Goal: Task Accomplishment & Management: Use online tool/utility

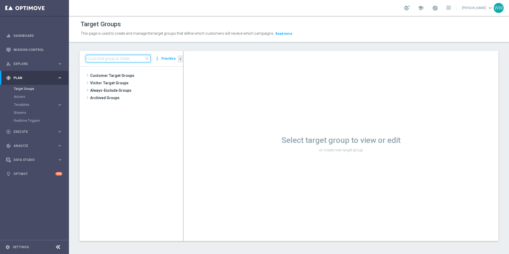
click at [133, 59] on input at bounding box center [118, 58] width 65 height 7
click at [101, 56] on input at bounding box center [118, 58] width 65 height 7
paste input "A_PREM-PEXTRA_AUTO_CASHDROP_WELCOME_PW_MRKT_WEEKLY"
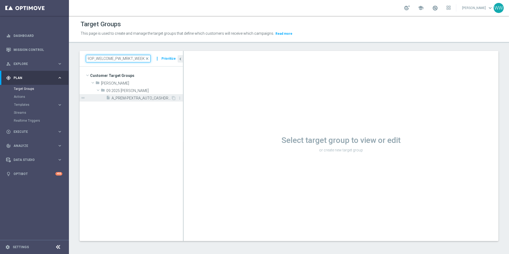
type input "A_PREM-PEXTRA_AUTO_CASHDROP_WELCOME_PW_MRKT_WEEKLY"
click at [122, 96] on span "A_PREM-PEXTRA_AUTO_CASHDROP_WELCOME_PW_MRKT_WEEKLY" at bounding box center [141, 98] width 59 height 5
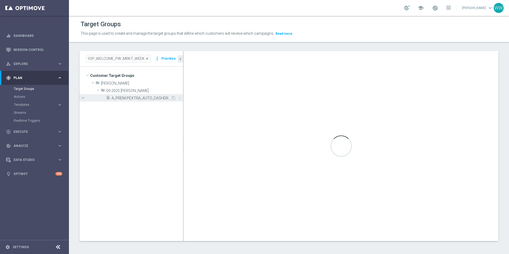
scroll to position [0, 0]
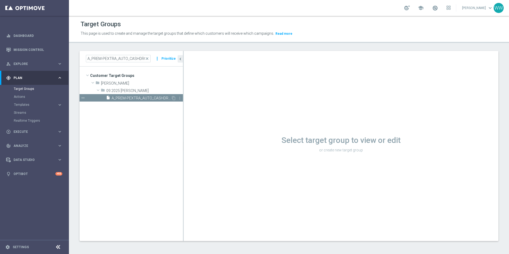
click at [150, 98] on span "A_PREM-PEXTRA_AUTO_CASHDROP_WELCOME_PW_MRKT_WEEKLY" at bounding box center [141, 98] width 59 height 5
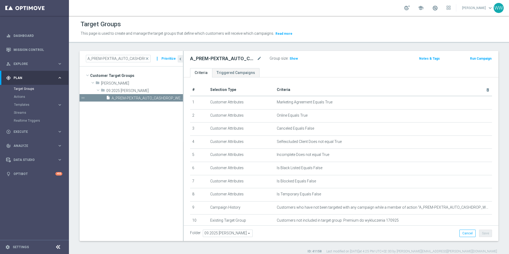
scroll to position [45, 0]
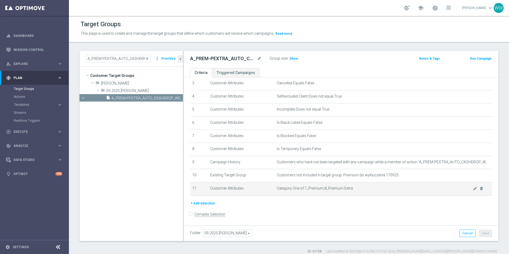
click at [475, 191] on td "Category One of 7_Premium,8_Premium Extra mode_edit delete_forever" at bounding box center [382, 188] width 217 height 13
click at [475, 190] on icon "mode_edit" at bounding box center [475, 188] width 4 height 4
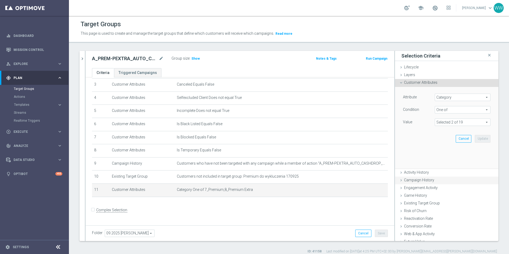
scroll to position [39, 0]
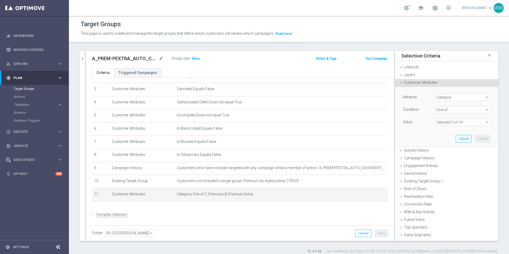
click at [446, 101] on div "Attribute Category Category arrow_drop_down search" at bounding box center [446, 98] width 95 height 8
click at [446, 100] on span "Category" at bounding box center [462, 97] width 55 height 7
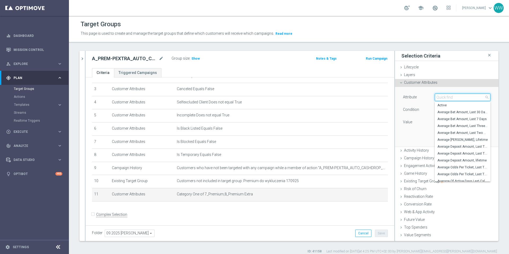
click at [445, 97] on input "search" at bounding box center [463, 97] width 56 height 7
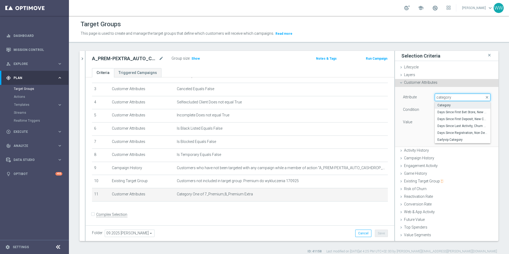
type input "category"
click at [441, 107] on span "Category" at bounding box center [462, 105] width 50 height 4
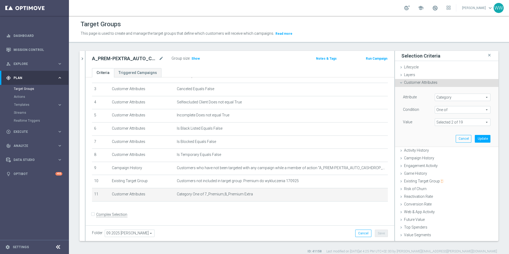
click at [445, 123] on span at bounding box center [462, 122] width 55 height 7
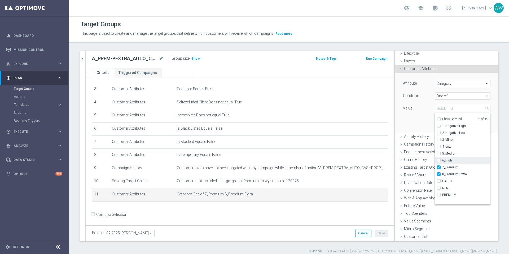
scroll to position [0, 0]
click at [425, 121] on div "Attribute Category Category arrow_drop_down search Condition One of One of arro…" at bounding box center [446, 102] width 95 height 59
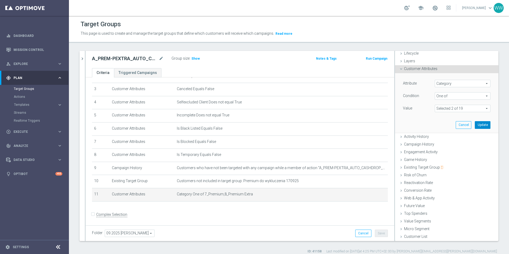
click at [480, 125] on button "Update" at bounding box center [483, 124] width 16 height 7
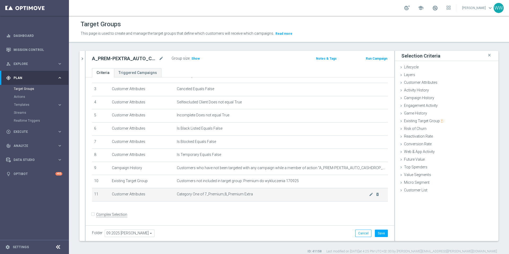
click at [201, 192] on span "Category One of 7_Premium,8_Premium Extra" at bounding box center [273, 194] width 192 height 5
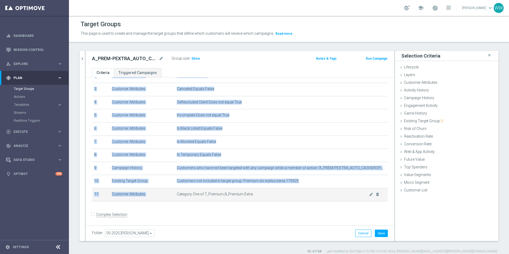
click at [201, 192] on span "Category One of 7_Premium,8_Premium Extra" at bounding box center [273, 194] width 192 height 5
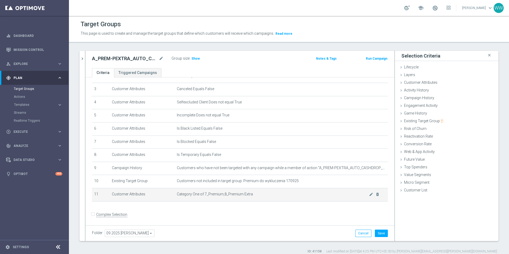
click at [211, 196] on td "Category One of 7_Premium,8_Premium Extra mode_edit delete_forever" at bounding box center [281, 194] width 213 height 13
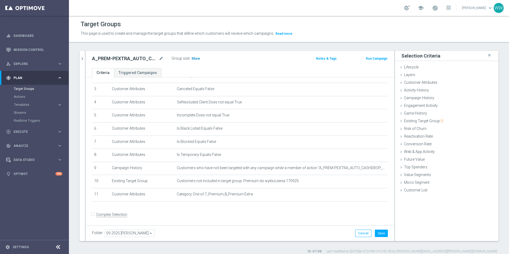
click at [196, 58] on span "Show" at bounding box center [195, 59] width 8 height 4
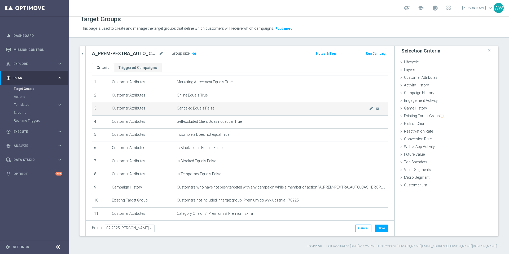
scroll to position [39, 0]
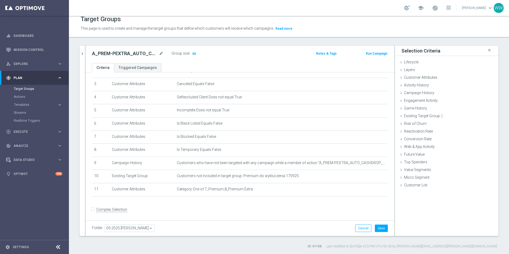
click at [134, 51] on h2 "A_PREM-PEXTRA_AUTO_CASHDROP_WELCOME_PW_MRKT_WEEKLY" at bounding box center [125, 53] width 66 height 6
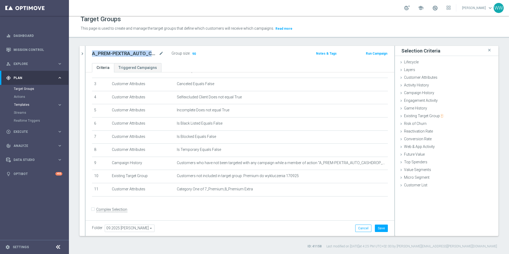
click at [23, 104] on span "Templates" at bounding box center [33, 104] width 38 height 3
click at [23, 105] on span "Templates" at bounding box center [33, 104] width 38 height 3
click at [26, 105] on span "Templates" at bounding box center [33, 104] width 38 height 3
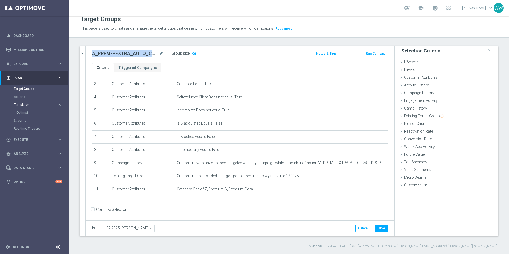
click at [26, 105] on span "Templates" at bounding box center [33, 104] width 38 height 3
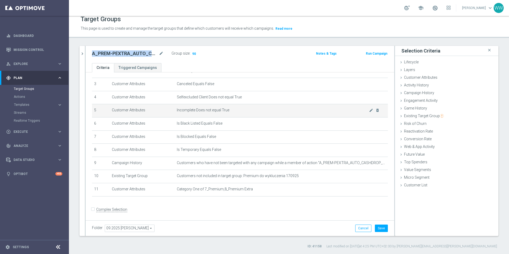
scroll to position [0, 0]
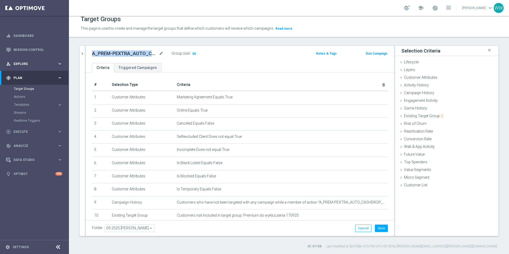
click at [35, 68] on div "person_search Explore keyboard_arrow_right" at bounding box center [34, 64] width 68 height 14
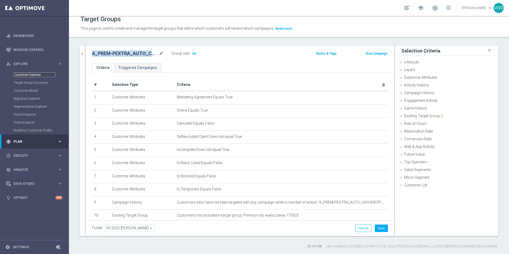
click at [33, 73] on link "Customer Explorer" at bounding box center [34, 75] width 41 height 4
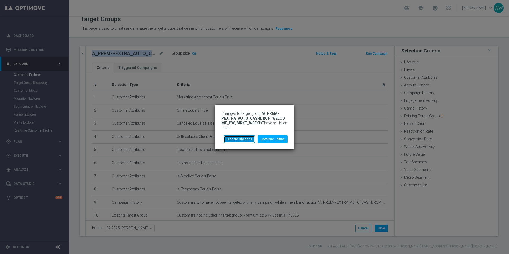
click at [237, 137] on button "Discard Changes" at bounding box center [239, 138] width 31 height 7
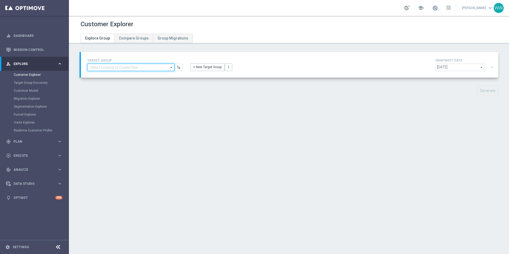
click at [147, 70] on input at bounding box center [130, 67] width 87 height 7
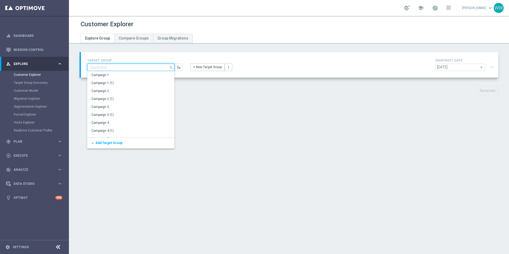
click at [147, 68] on input at bounding box center [130, 67] width 87 height 7
paste input "A_PREM-PEXTRA_AUTO_CASHDROP_WELCOME_PW_MRKT_WEEKLY"
type input "A_PREM-PEXTRA_AUTO_CASHDROP_WELCOME_PW_MRKT_WEEKLY"
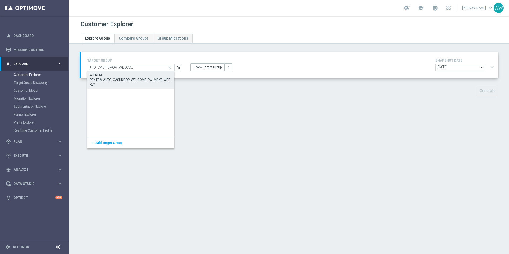
click at [136, 80] on div "A_PREM-PEXTRA_AUTO_CASHDROP_WELCOME_PW_MRKT_WEEKLY" at bounding box center [131, 80] width 82 height 14
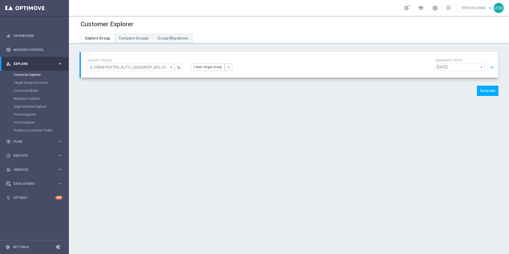
click at [218, 53] on div "TARGET GROUP A_PREM-PEXTRA_AUTO_CASHDROP_WELCOME_PW_MRKT_WEEKLY A_PREM-PEXTRA_A…" at bounding box center [289, 65] width 417 height 26
click at [491, 70] on button "expand_more" at bounding box center [492, 67] width 8 height 10
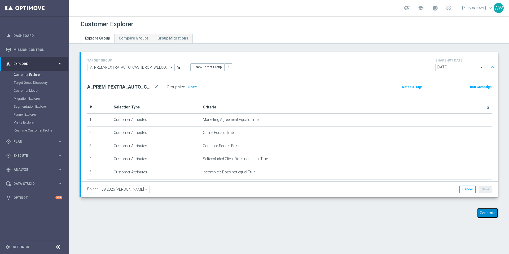
click at [486, 209] on button "Generate" at bounding box center [487, 213] width 21 height 10
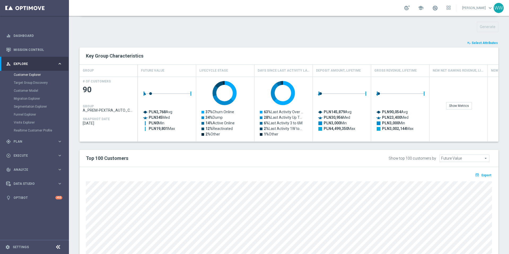
scroll to position [91, 0]
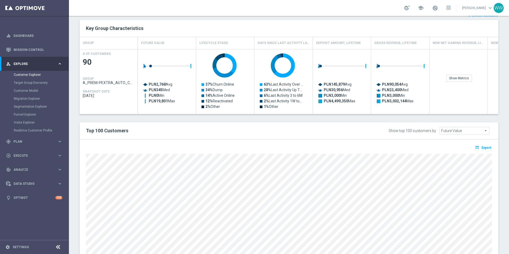
click at [327, 139] on div "open_in_browser Export" at bounding box center [288, 203] width 419 height 129
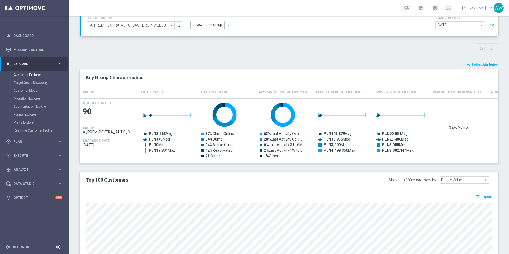
scroll to position [36, 0]
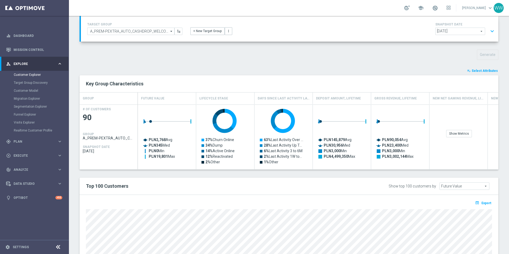
click at [479, 70] on span "Select Attributes" at bounding box center [484, 71] width 26 height 4
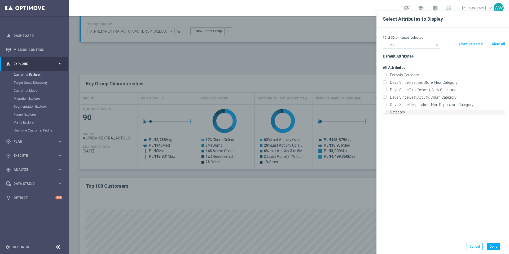
type input "categ"
click at [388, 112] on label "Category" at bounding box center [446, 112] width 117 height 5
click at [386, 112] on input "Category" at bounding box center [384, 112] width 3 height 3
checkbox input "true"
click at [494, 246] on button "Done" at bounding box center [493, 246] width 14 height 7
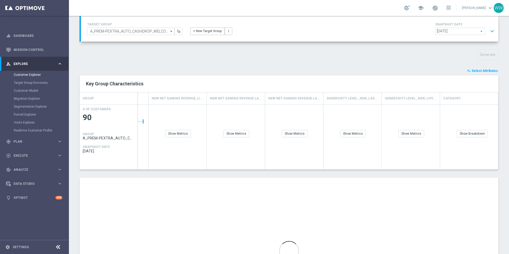
scroll to position [58, 0]
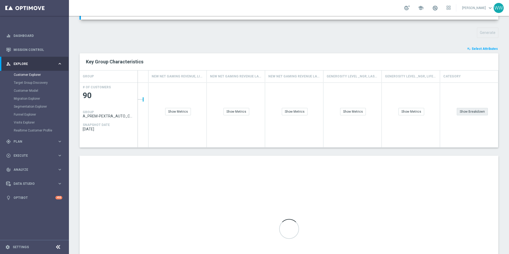
click at [466, 113] on div "Show Breakdown" at bounding box center [472, 111] width 31 height 7
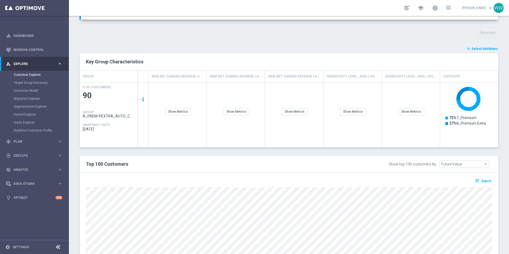
scroll to position [119, 0]
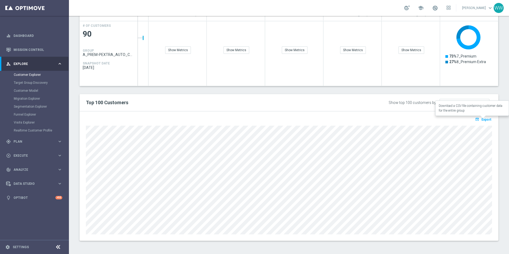
click at [484, 119] on span "Export" at bounding box center [486, 120] width 10 height 4
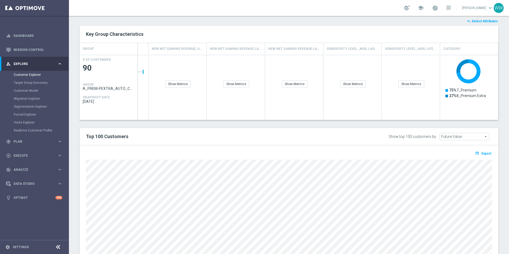
scroll to position [99, 0]
